Goal: Information Seeking & Learning: Check status

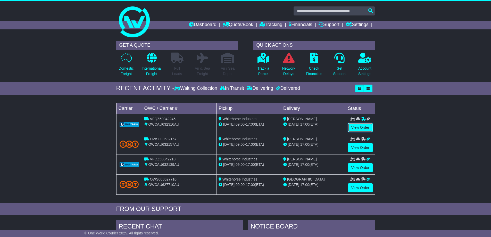
click at [362, 128] on link "View Order" at bounding box center [360, 127] width 25 height 9
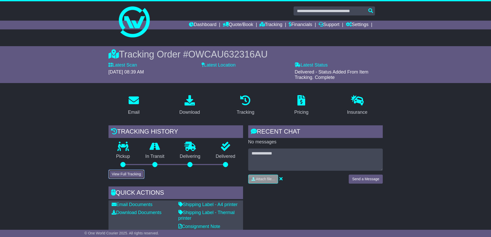
click at [127, 175] on button "View Full Tracking" at bounding box center [126, 174] width 36 height 9
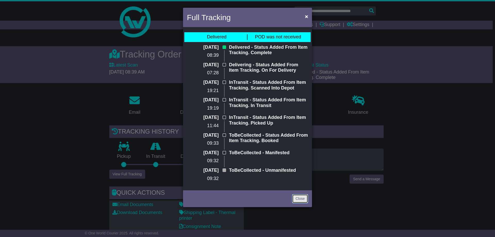
click at [297, 199] on link "Close" at bounding box center [300, 198] width 16 height 9
